Goal: Transaction & Acquisition: Obtain resource

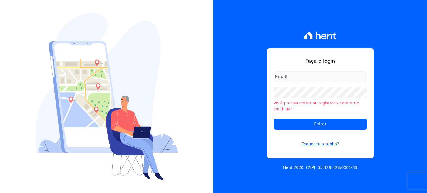
type input "[EMAIL_ADDRESS][PERSON_NAME][DOMAIN_NAME]"
click at [309, 114] on form "[EMAIL_ADDRESS][PERSON_NAME][DOMAIN_NAME] Você precisa entrar ou registrar-[PER…" at bounding box center [319, 112] width 93 height 82
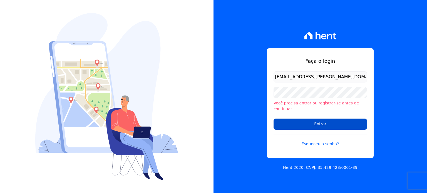
click at [310, 119] on input "Entrar" at bounding box center [319, 124] width 93 height 11
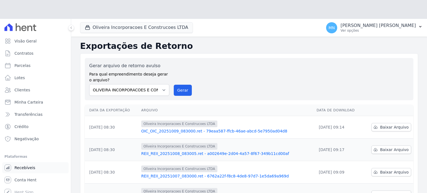
click at [26, 162] on link "Recebíveis" at bounding box center [35, 167] width 66 height 11
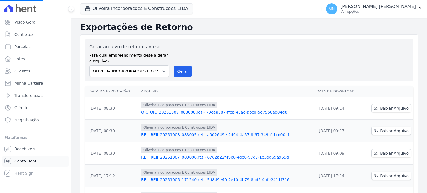
click at [25, 163] on span "Conta Hent" at bounding box center [25, 161] width 22 height 6
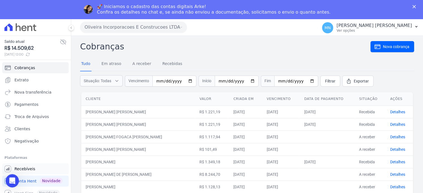
click at [28, 168] on span "Recebíveis" at bounding box center [24, 169] width 21 height 6
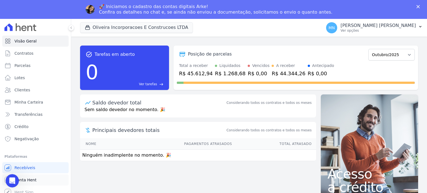
click at [31, 181] on span "Conta Hent" at bounding box center [25, 180] width 22 height 6
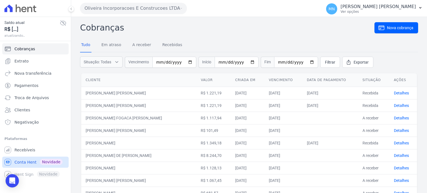
click at [24, 158] on link "Conta Hent Novidade" at bounding box center [35, 162] width 66 height 11
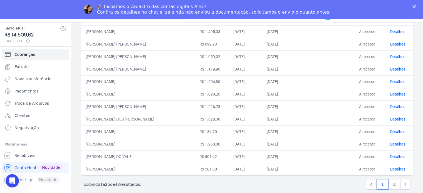
scroll to position [19, 0]
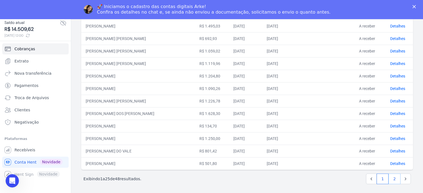
click at [391, 176] on link "2" at bounding box center [394, 179] width 12 height 11
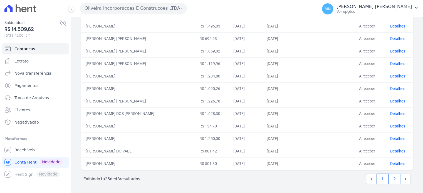
scroll to position [0, 0]
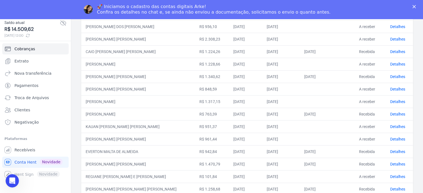
scroll to position [205, 0]
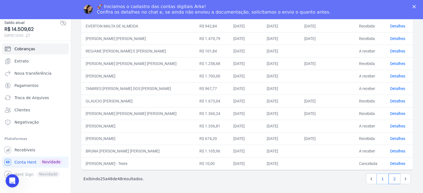
click at [380, 174] on link "1" at bounding box center [382, 179] width 12 height 11
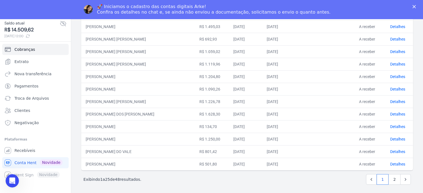
scroll to position [19, 0]
click at [388, 176] on link "2" at bounding box center [394, 179] width 12 height 11
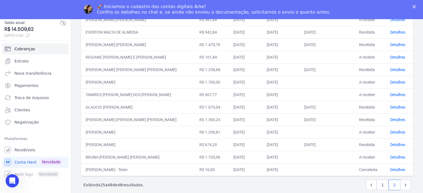
scroll to position [205, 0]
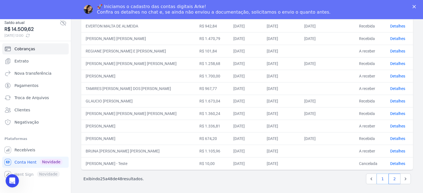
click at [379, 182] on link "1" at bounding box center [382, 179] width 12 height 11
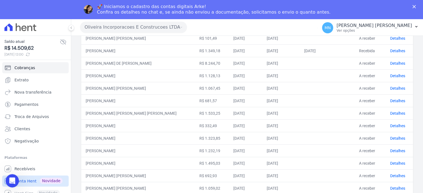
click at [21, 185] on link "Conta Hent Novidade" at bounding box center [35, 181] width 66 height 11
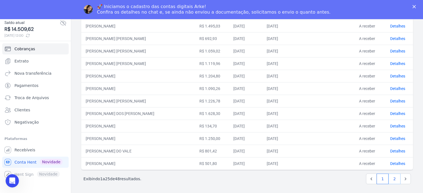
click at [389, 176] on link "2" at bounding box center [394, 179] width 12 height 11
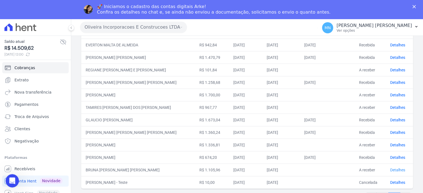
click at [396, 169] on link "Detalhes" at bounding box center [397, 170] width 15 height 4
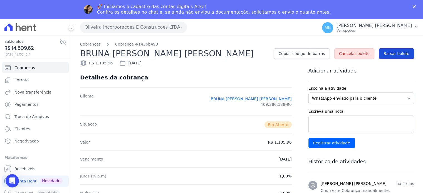
click at [392, 55] on span "Baixar boleto" at bounding box center [396, 54] width 26 height 6
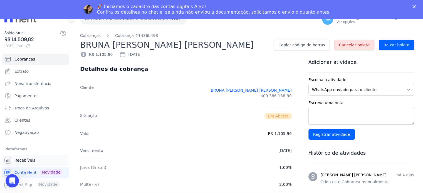
scroll to position [19, 0]
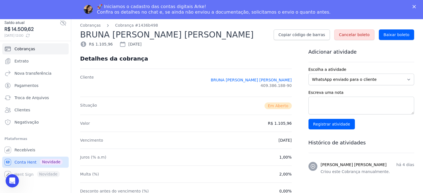
click at [26, 161] on span "Conta Hent" at bounding box center [25, 163] width 22 height 6
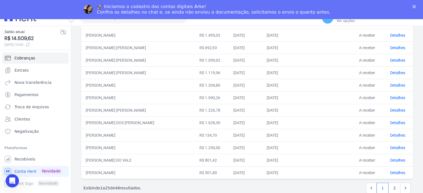
scroll to position [19, 0]
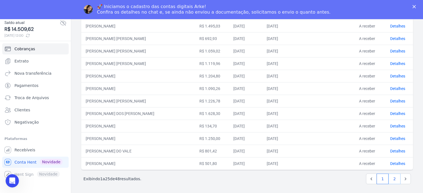
click at [390, 174] on link "2" at bounding box center [394, 179] width 12 height 11
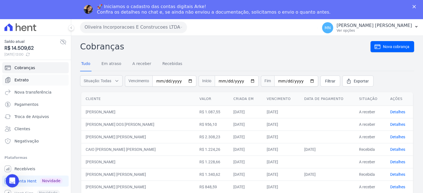
click at [38, 78] on link "Extrato" at bounding box center [35, 79] width 66 height 11
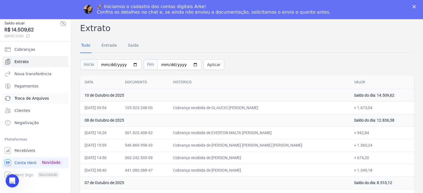
scroll to position [19, 0]
click at [27, 163] on span "Conta Hent" at bounding box center [25, 163] width 22 height 6
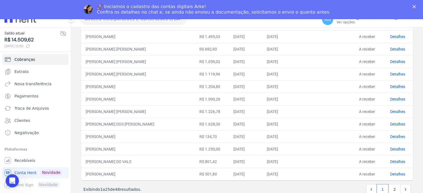
scroll to position [19, 0]
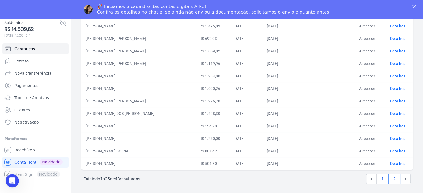
click at [389, 175] on link "2" at bounding box center [394, 179] width 12 height 11
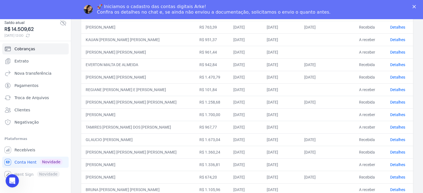
scroll to position [177, 0]
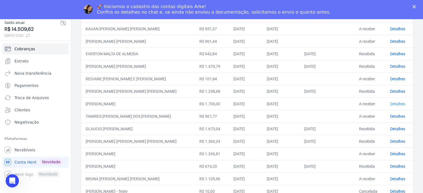
click at [394, 103] on link "Detalhes" at bounding box center [397, 104] width 15 height 4
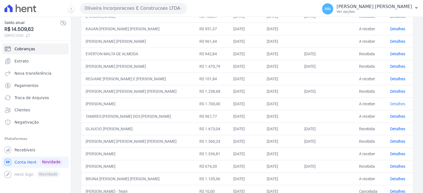
scroll to position [0, 0]
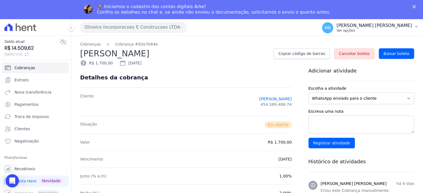
click at [400, 34] on button "MN Mariny Neves Pereira de Sousa Ver opções" at bounding box center [369, 28] width 105 height 16
click at [401, 57] on link "Baixar boleto" at bounding box center [396, 53] width 35 height 11
